Goal: Navigation & Orientation: Find specific page/section

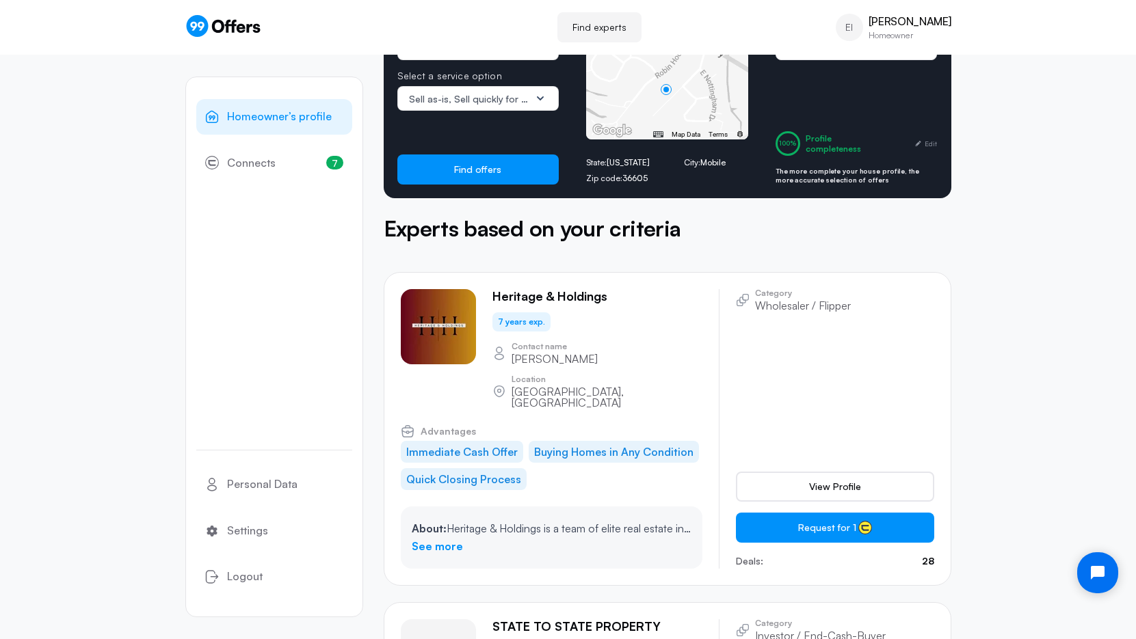
scroll to position [205, 0]
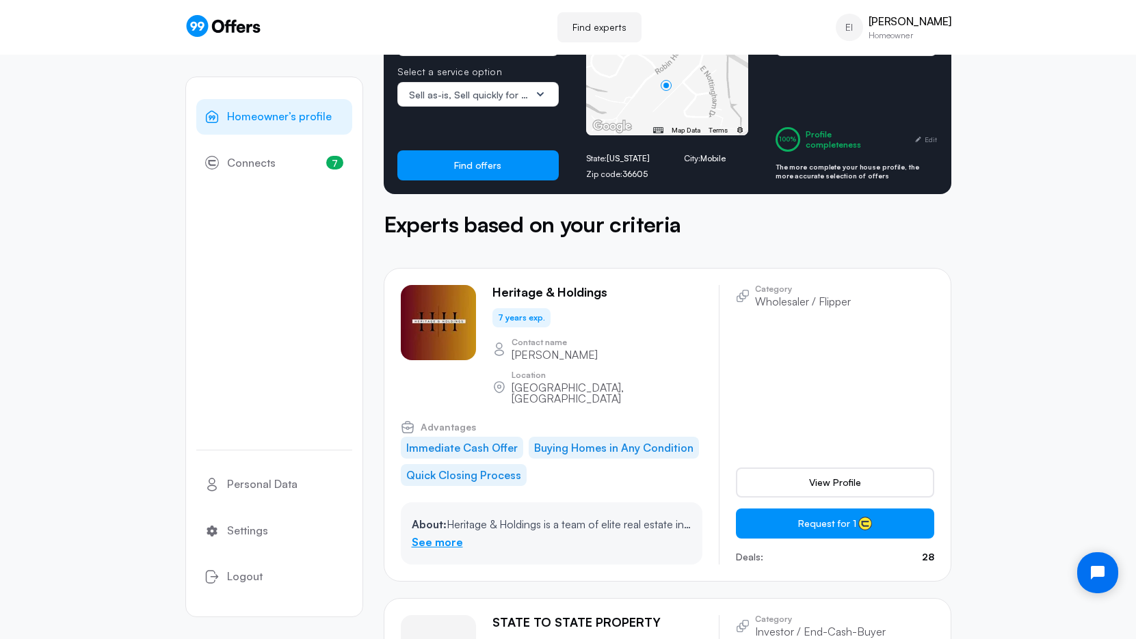
click at [446, 534] on link "See more" at bounding box center [437, 543] width 51 height 18
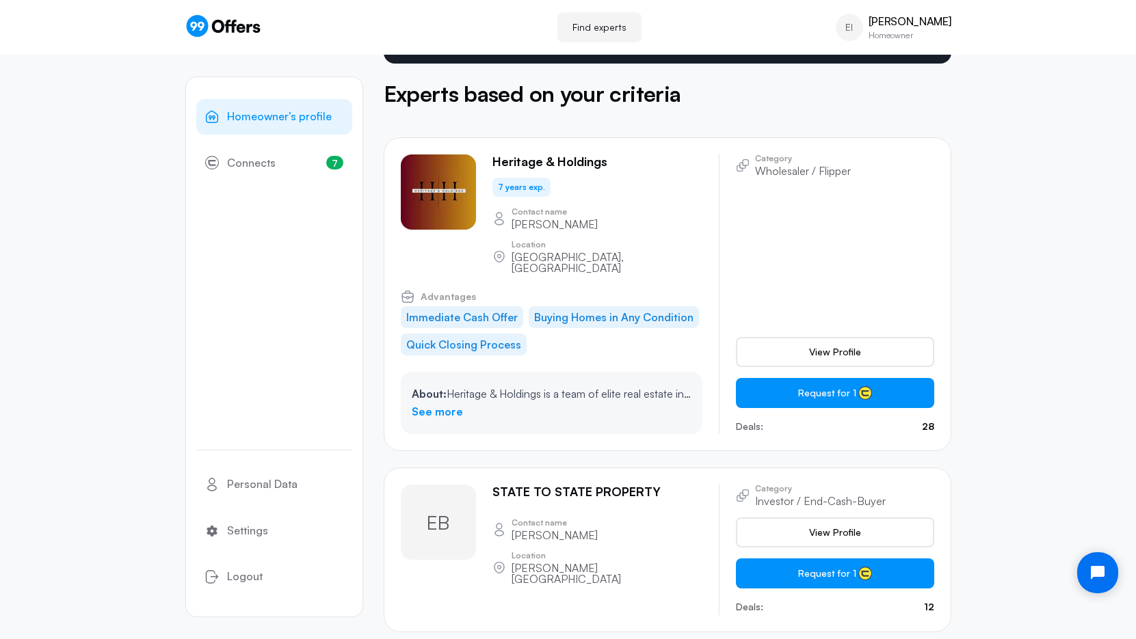
scroll to position [342, 0]
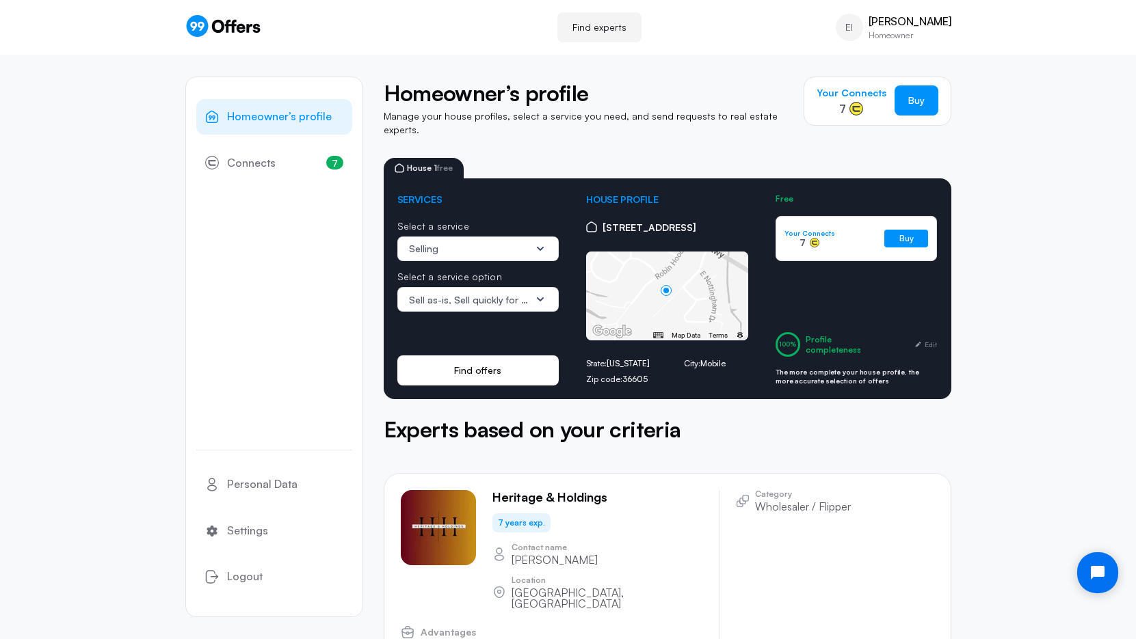
click at [463, 358] on button "Find offers" at bounding box center [478, 371] width 162 height 30
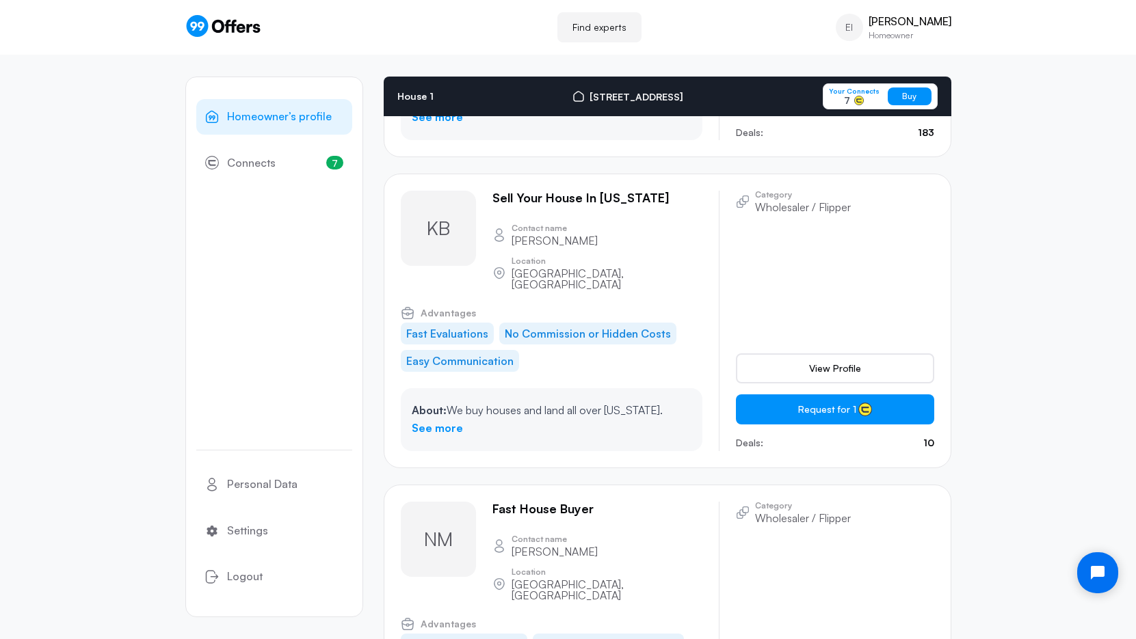
scroll to position [4370, 0]
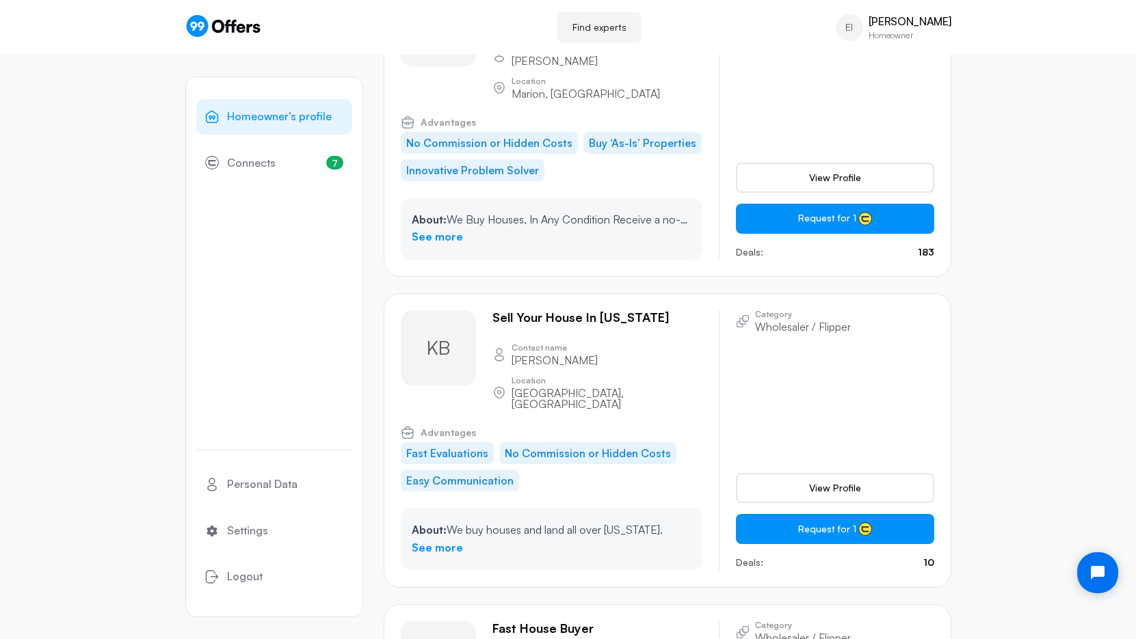
scroll to position [0, 0]
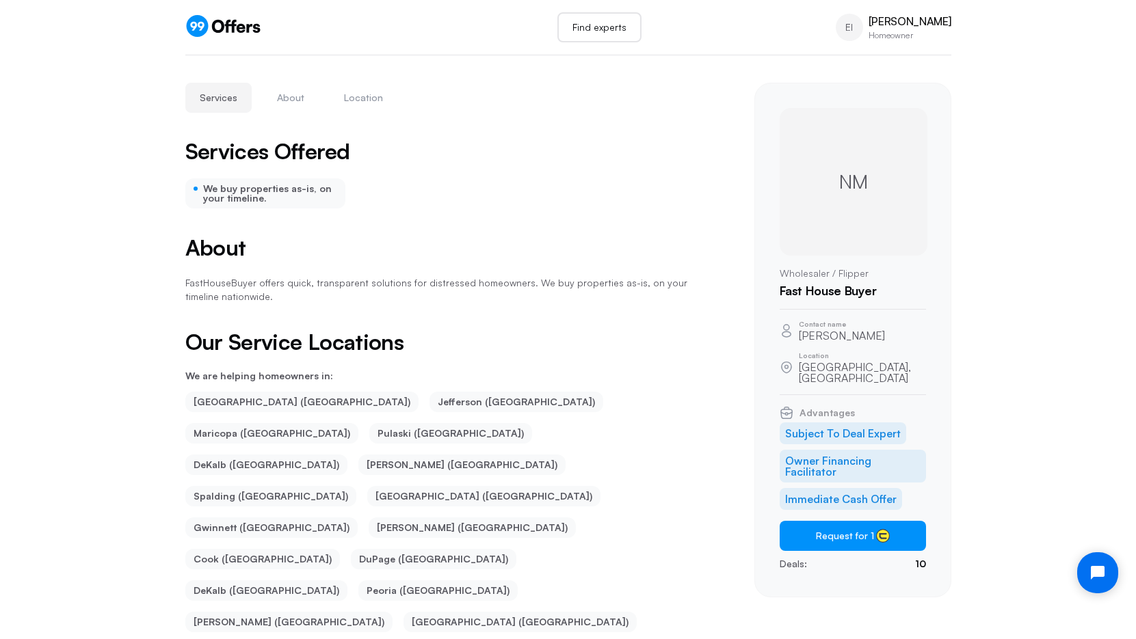
click at [611, 31] on link "Find experts" at bounding box center [599, 27] width 84 height 30
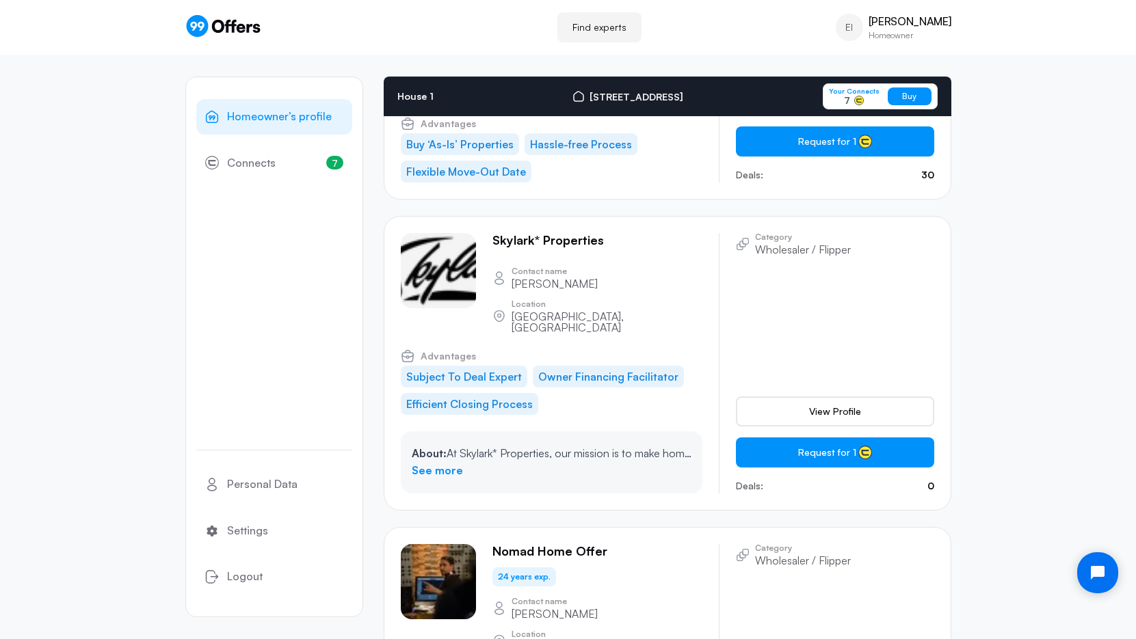
scroll to position [2250, 0]
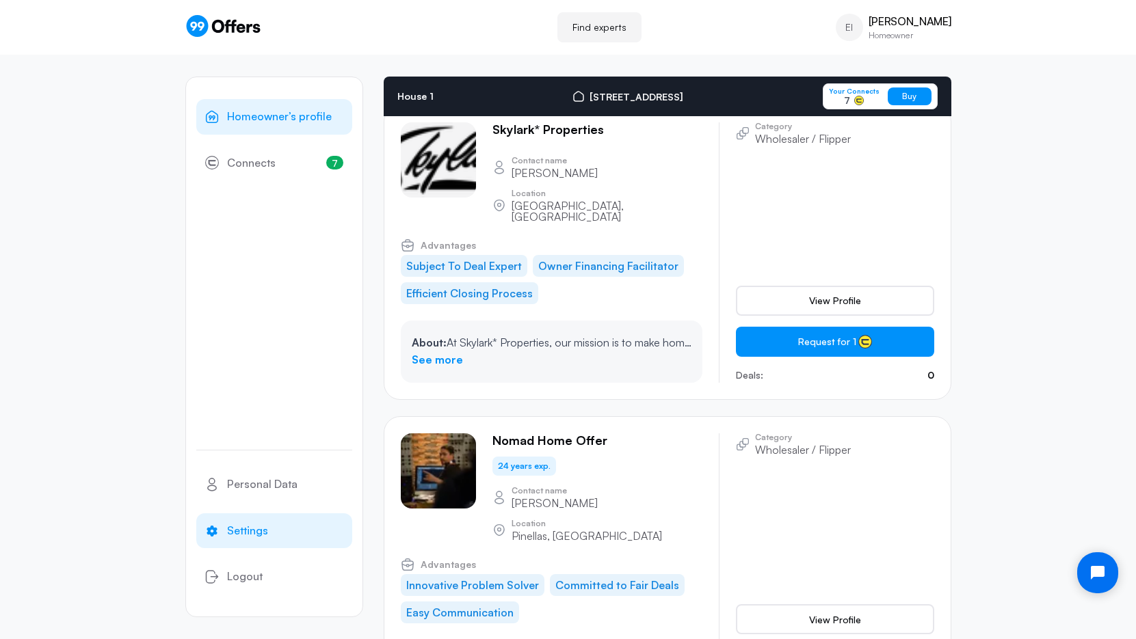
click at [252, 534] on span "Settings" at bounding box center [247, 532] width 41 height 18
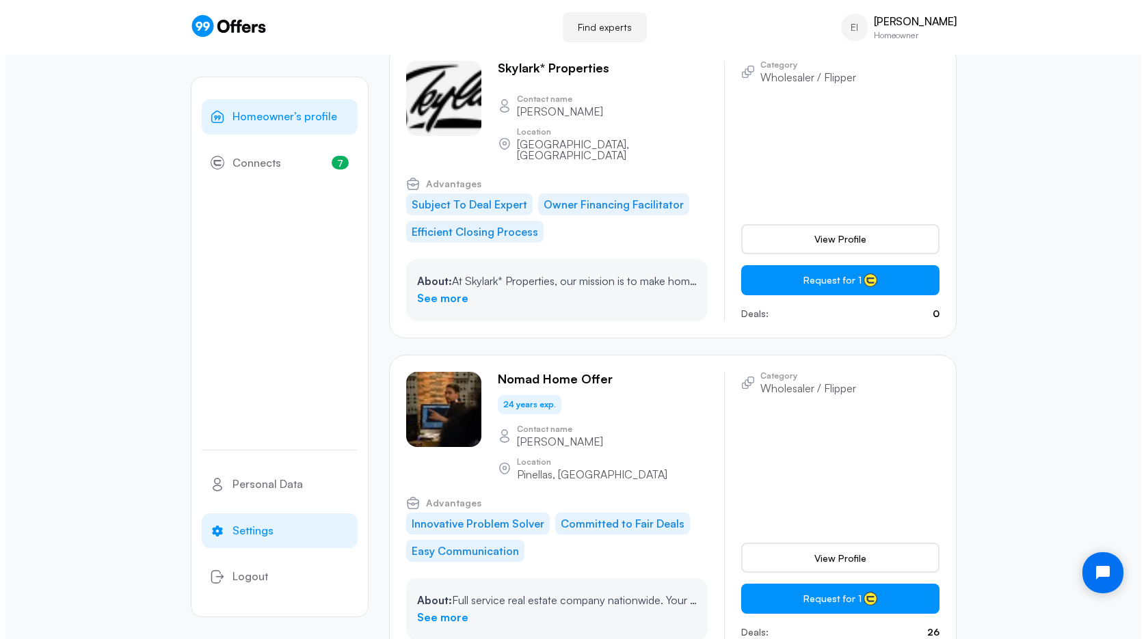
scroll to position [0, 0]
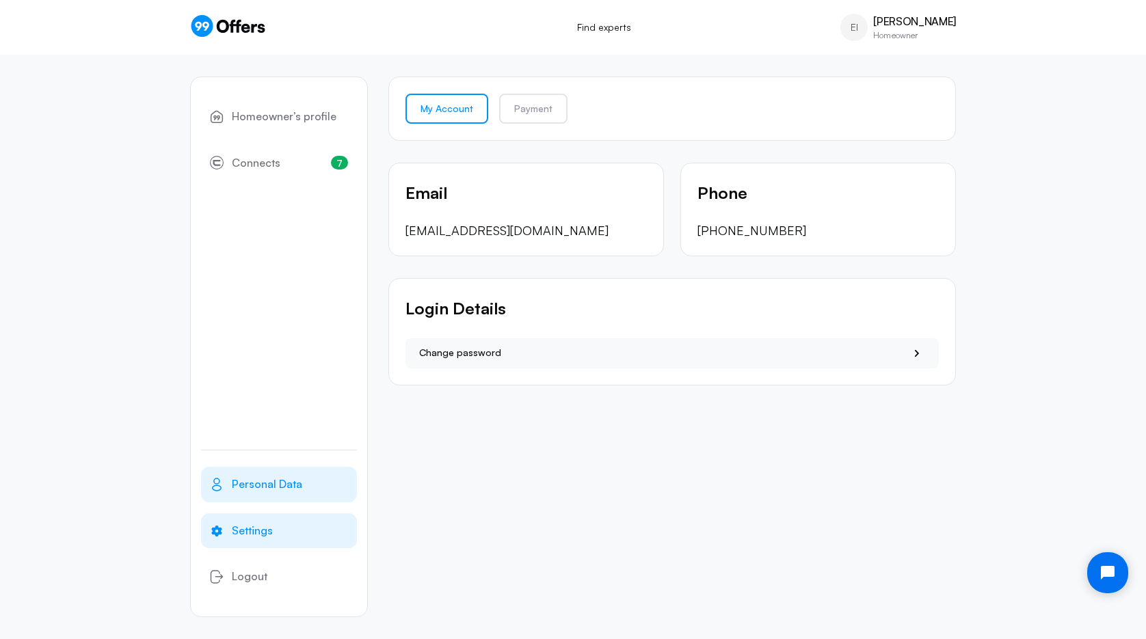
click at [280, 486] on span "Personal Data" at bounding box center [267, 485] width 70 height 18
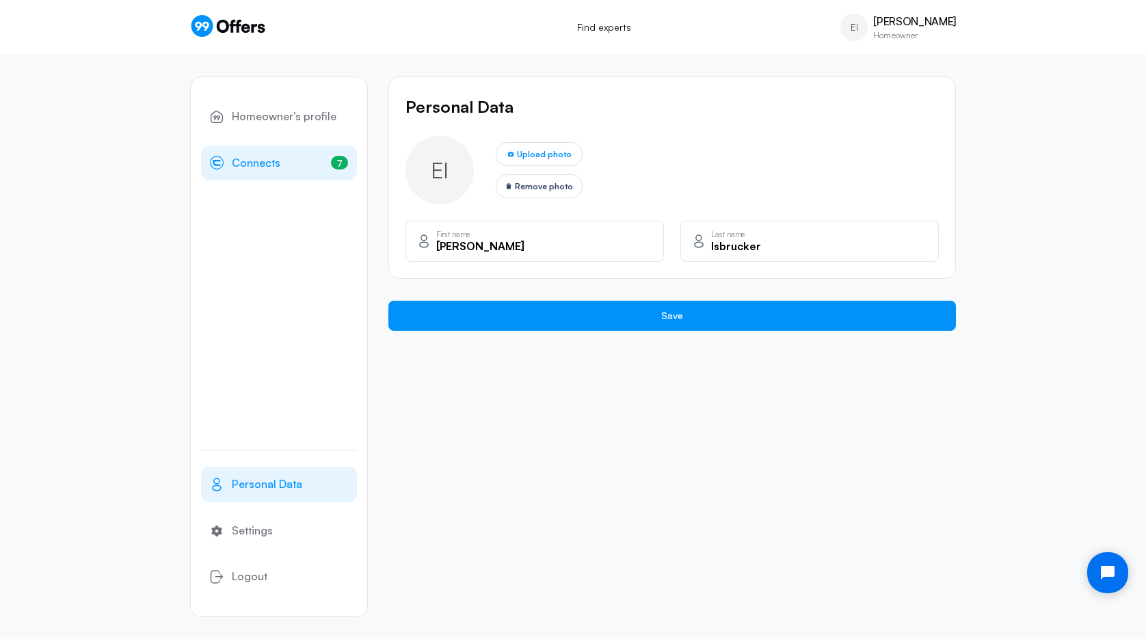
click at [256, 167] on span "Connects" at bounding box center [256, 164] width 49 height 18
